Goal: Information Seeking & Learning: Learn about a topic

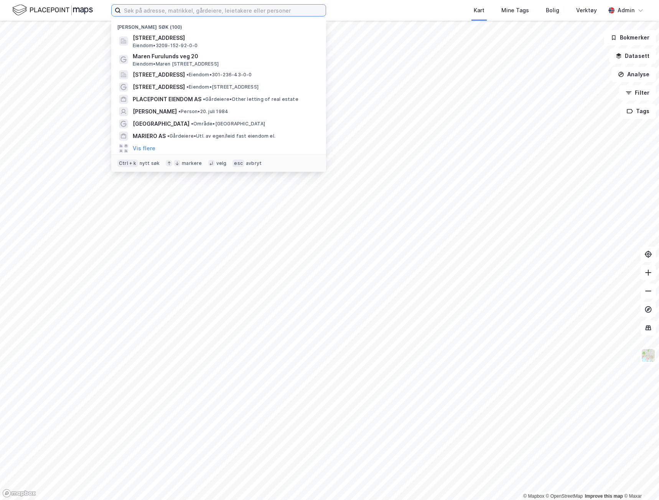
click at [155, 13] on input at bounding box center [223, 11] width 205 height 12
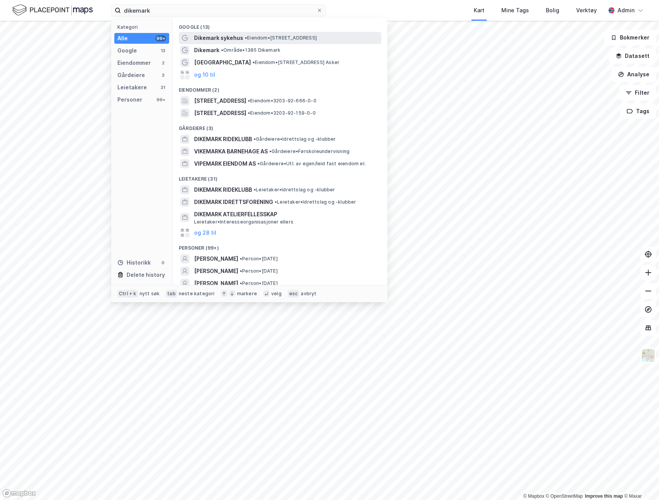
click at [235, 37] on span "Dikemark sykehus" at bounding box center [218, 37] width 49 height 9
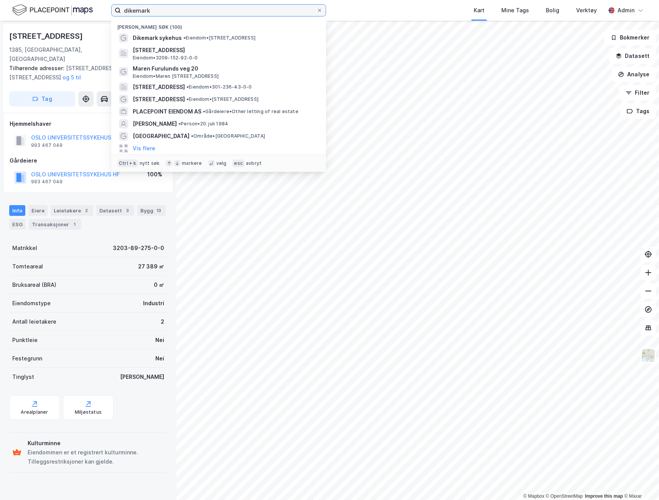
drag, startPoint x: 157, startPoint y: 6, endPoint x: 101, endPoint y: 13, distance: 56.9
click at [102, 14] on div "dikemark Nylige søk (100) Dikemark sykehus • Eiendom • [STREET_ADDRESS], [GEOGR…" at bounding box center [329, 10] width 659 height 21
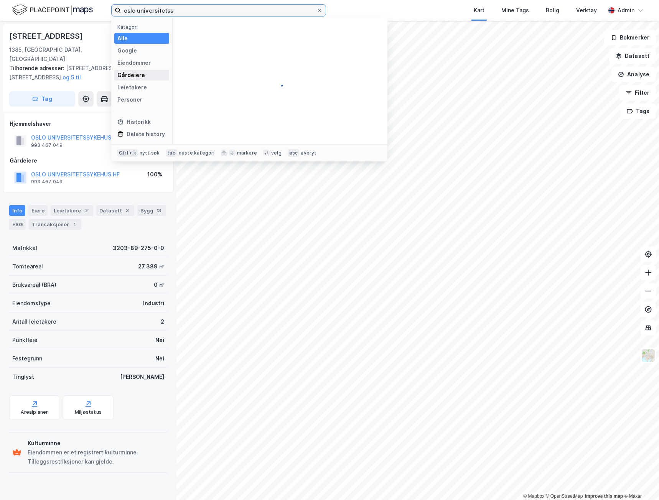
type input "oslo universitetss"
click at [130, 74] on div "Gårdeiere" at bounding box center [131, 75] width 28 height 9
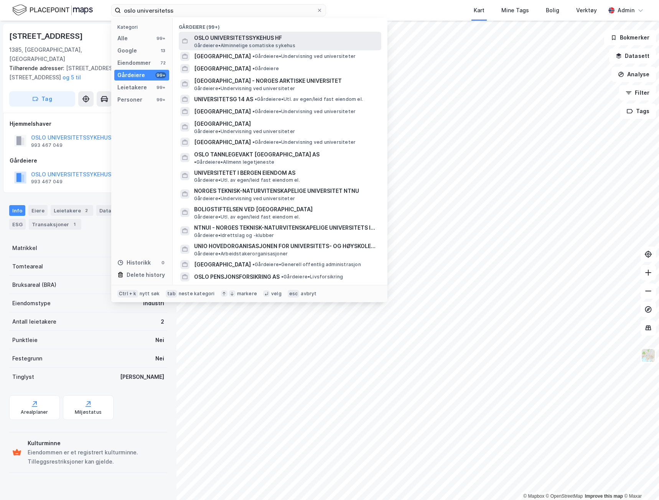
click at [244, 43] on span "Gårdeiere • Alminnelige somatiske sykehus" at bounding box center [244, 46] width 101 height 6
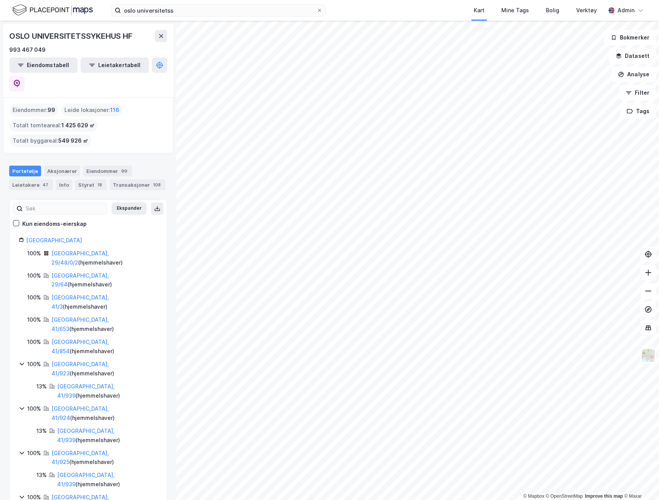
click at [65, 31] on div "OSLO UNIVERSITETSSYKEHUS HF" at bounding box center [71, 36] width 125 height 12
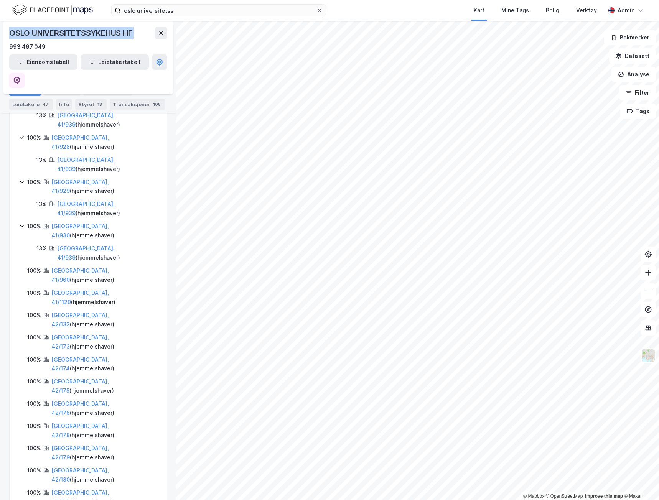
scroll to position [513, 0]
